Goal: Task Accomplishment & Management: Use online tool/utility

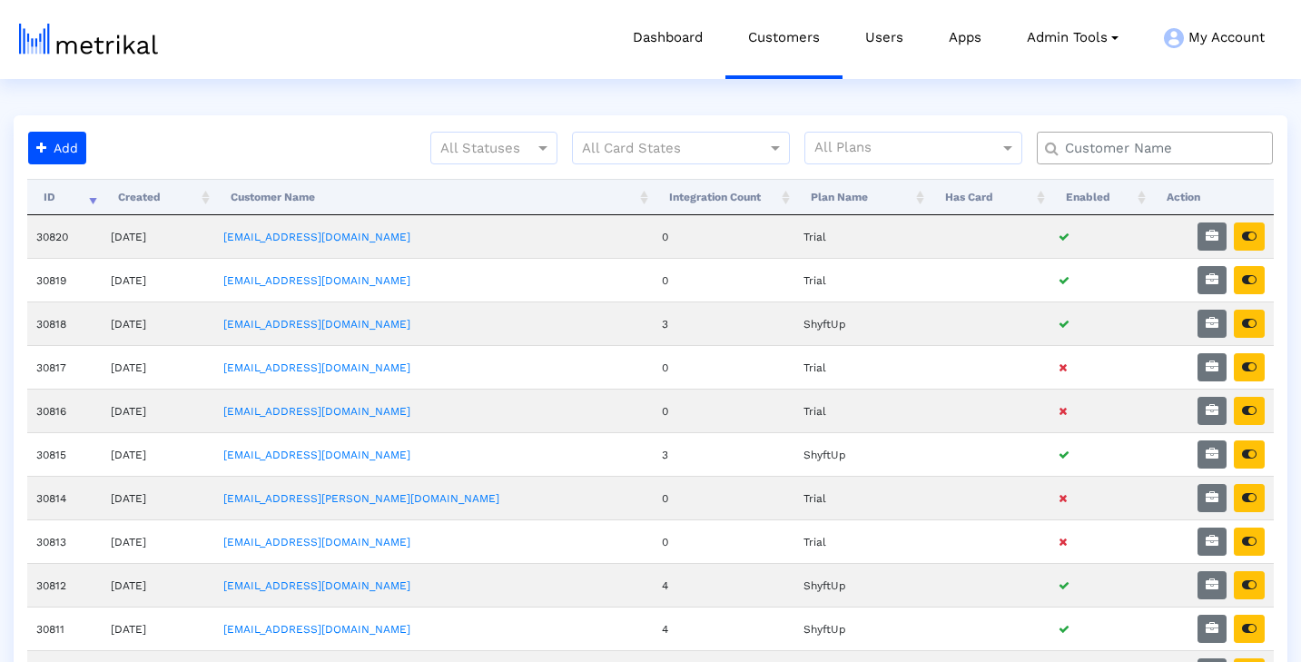
click at [1083, 150] on input "text" at bounding box center [1158, 148] width 213 height 19
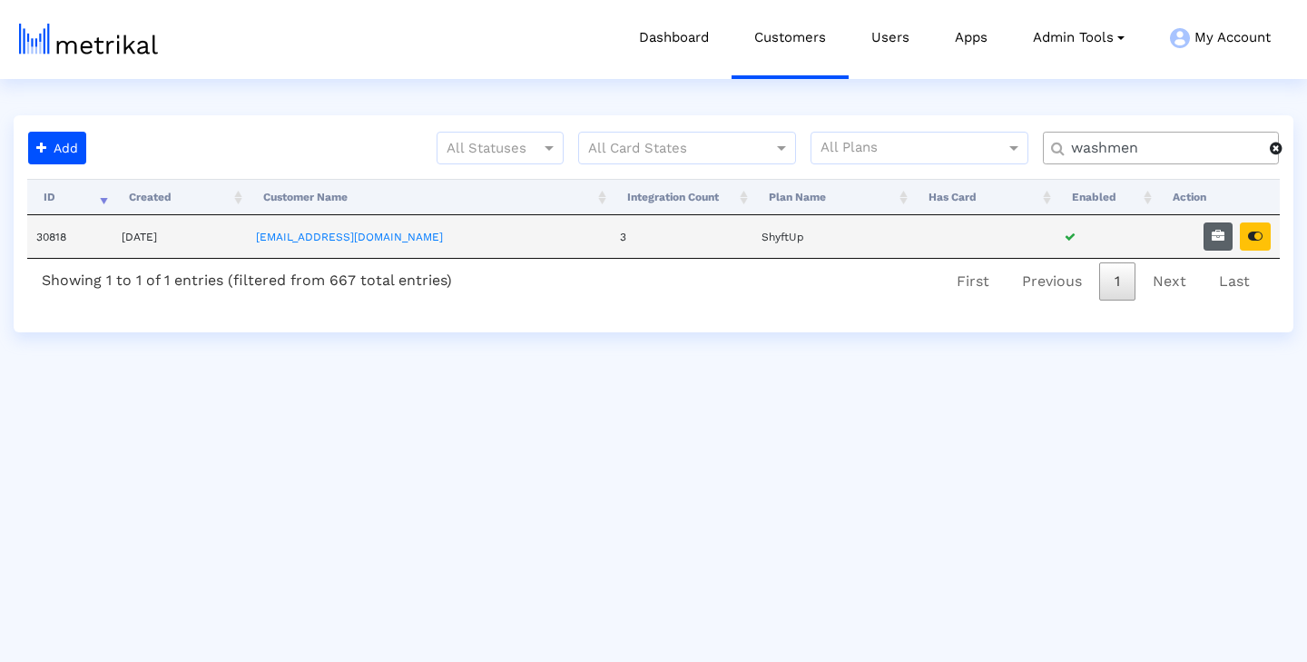
type input "washmen"
click at [1226, 238] on button "button" at bounding box center [1217, 236] width 29 height 28
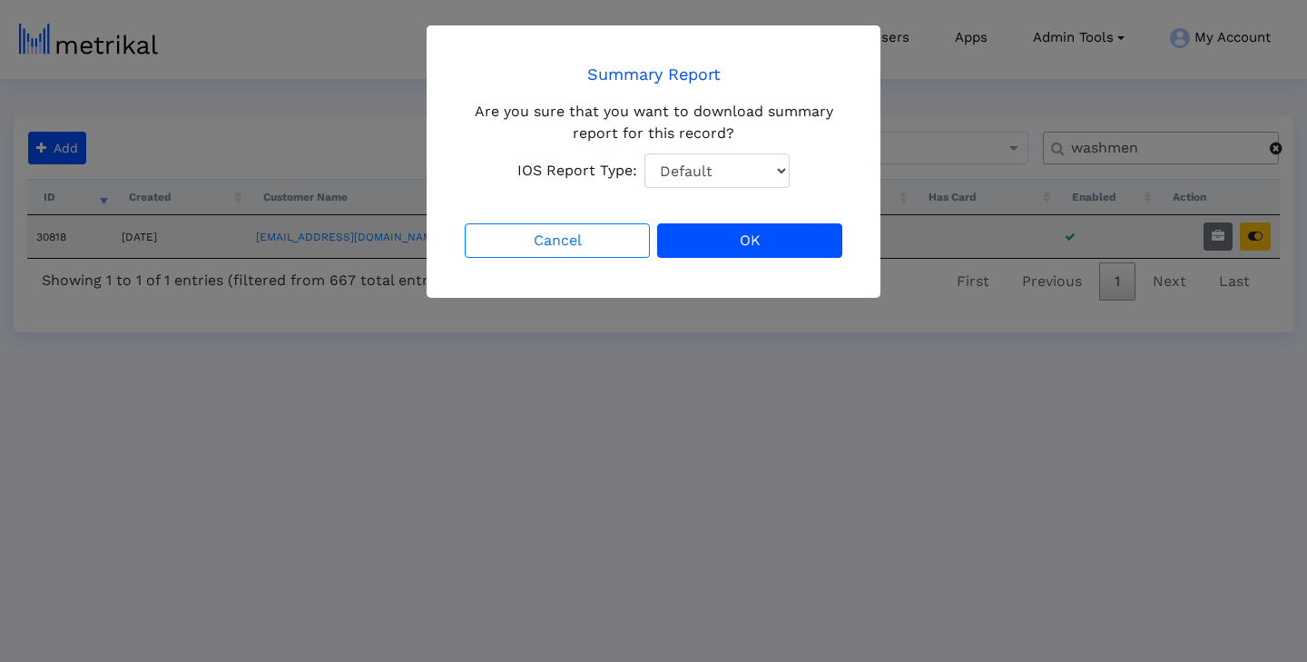
select select "1: 1"
click at [738, 238] on button "OK" at bounding box center [749, 240] width 185 height 34
